Goal: Find specific page/section: Find specific page/section

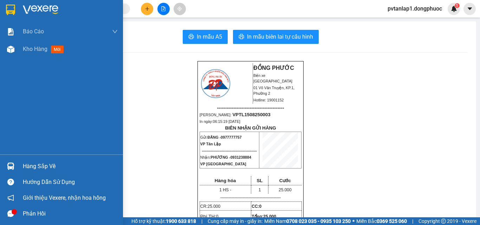
click at [19, 7] on div at bounding box center [61, 11] width 123 height 23
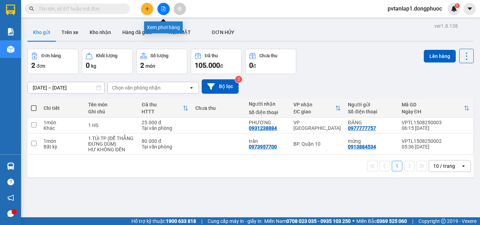
click at [166, 10] on icon "file-add" at bounding box center [163, 8] width 5 height 5
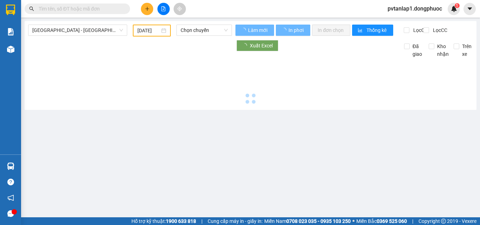
type input "[DATE]"
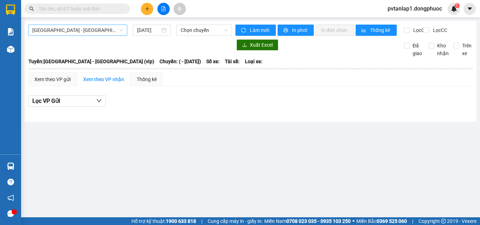
click at [112, 31] on span "[GEOGRAPHIC_DATA] - [GEOGRAPHIC_DATA] (vip)" at bounding box center [77, 30] width 91 height 11
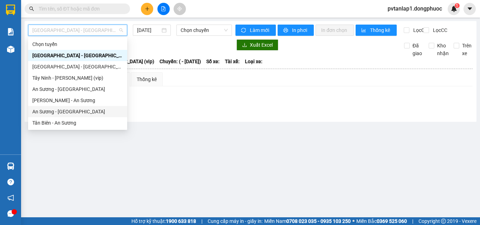
click at [66, 112] on div "An Sương - [GEOGRAPHIC_DATA]" at bounding box center [77, 112] width 91 height 8
type input "[DATE]"
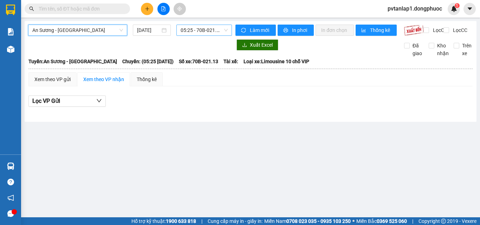
click at [197, 33] on span "05:25 - 70B-021.13" at bounding box center [204, 30] width 47 height 11
